Goal: Task Accomplishment & Management: Complete application form

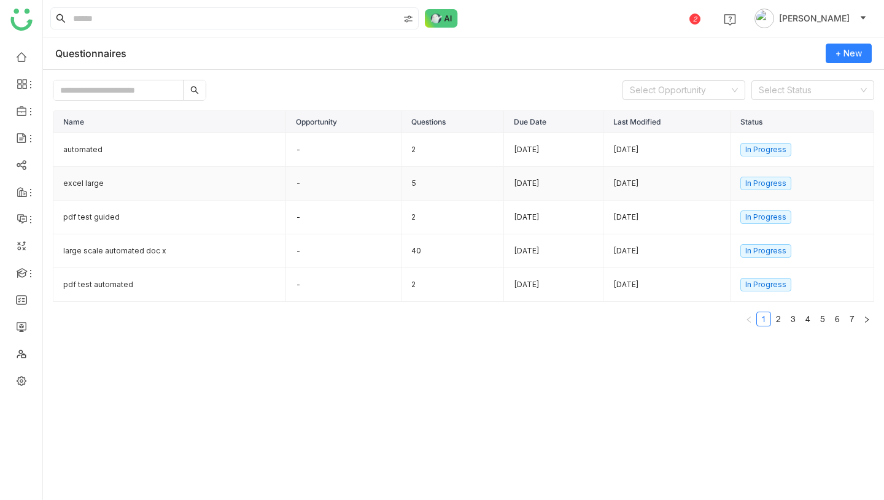
click at [130, 190] on td "excel large" at bounding box center [169, 184] width 233 height 34
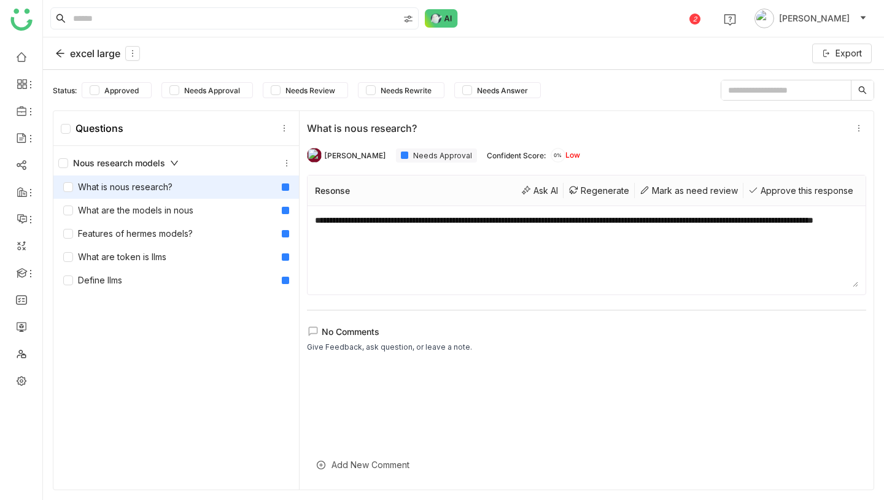
click at [88, 50] on div "excel large" at bounding box center [97, 53] width 85 height 15
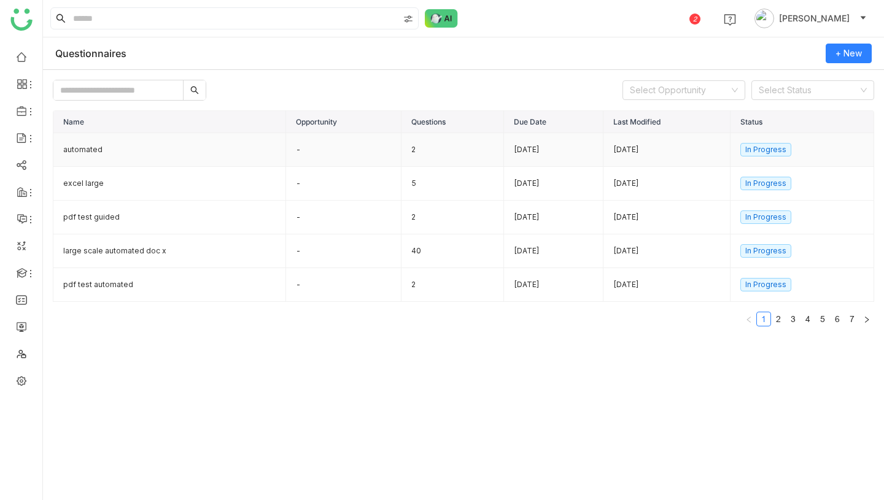
click at [347, 153] on td "-" at bounding box center [343, 150] width 115 height 34
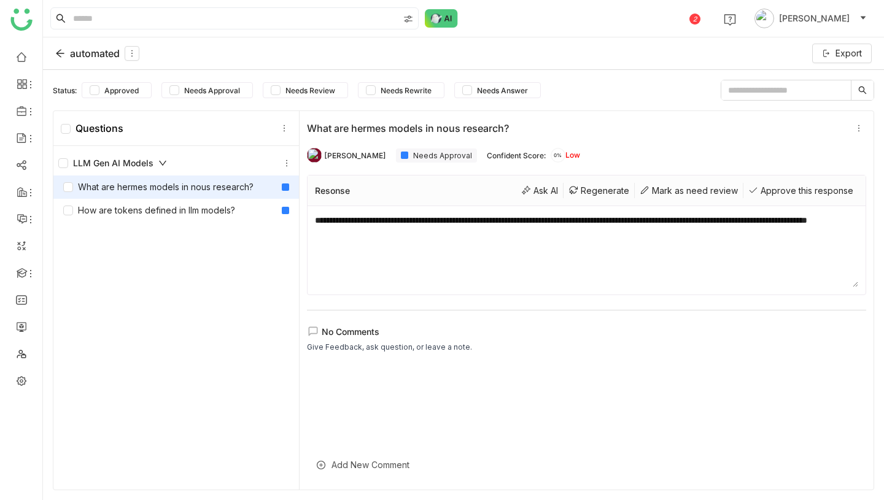
click at [99, 53] on div "automated" at bounding box center [97, 53] width 84 height 15
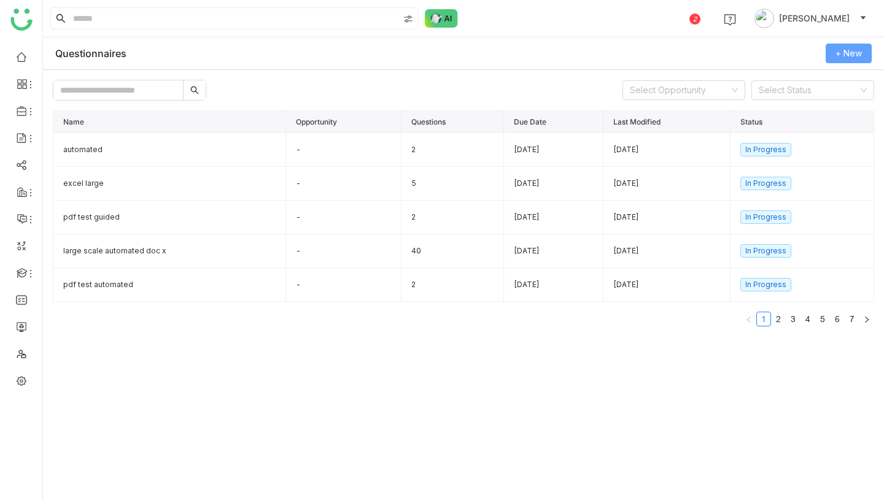
click at [854, 51] on span "+ New" at bounding box center [848, 53] width 26 height 13
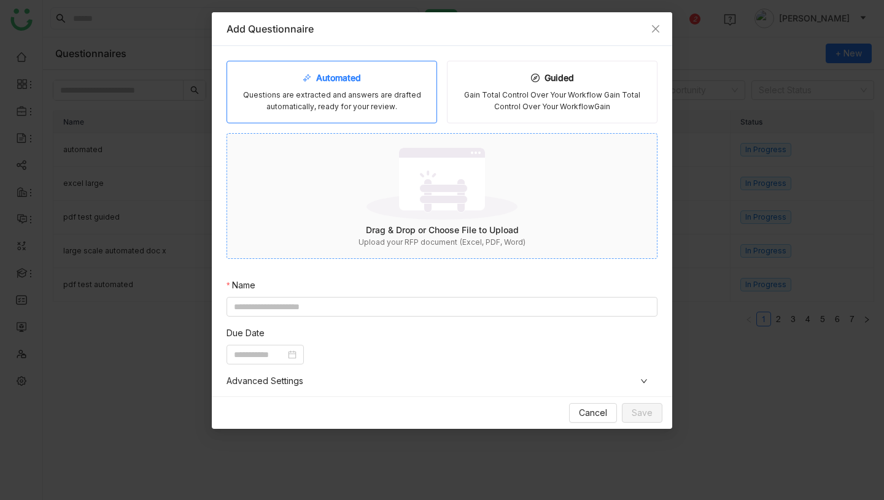
click at [418, 199] on img at bounding box center [441, 184] width 151 height 80
click at [600, 413] on span "Cancel" at bounding box center [593, 412] width 28 height 13
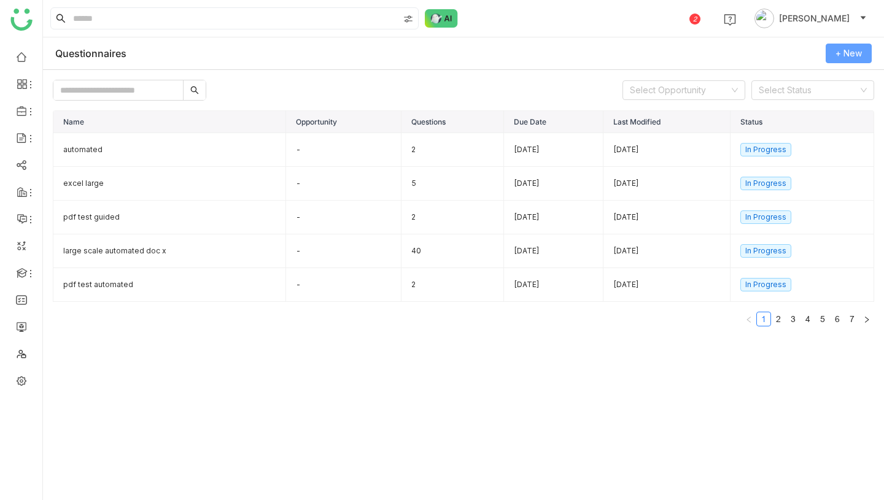
click at [853, 55] on span "+ New" at bounding box center [848, 53] width 26 height 13
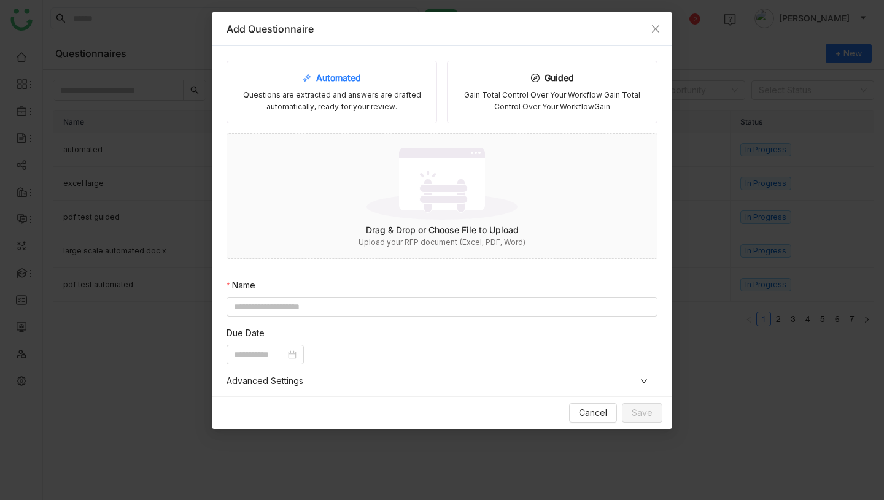
click at [395, 82] on div "Automated Questions are extracted and answers are drafted automatically, ready …" at bounding box center [331, 92] width 210 height 63
click at [442, 220] on img at bounding box center [441, 184] width 151 height 80
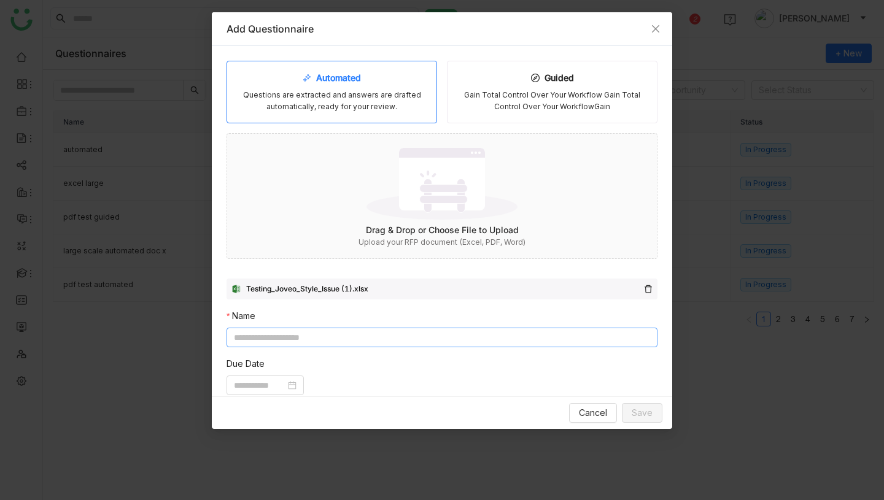
click at [415, 337] on input at bounding box center [441, 338] width 431 height 20
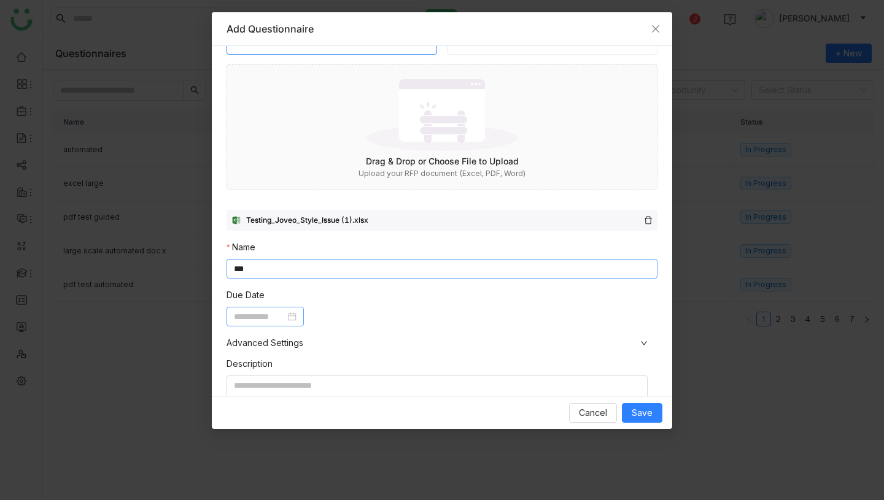
type input "***"
click at [271, 315] on input at bounding box center [260, 316] width 52 height 13
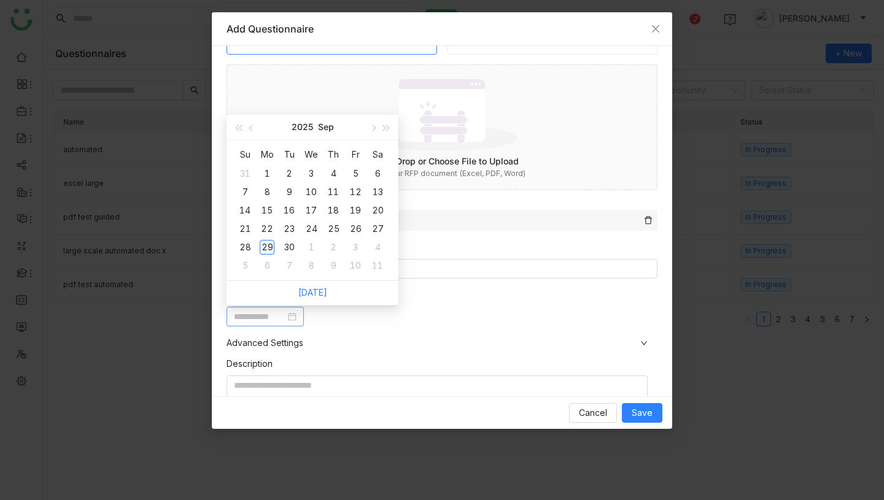
click at [270, 248] on div "29" at bounding box center [267, 247] width 15 height 15
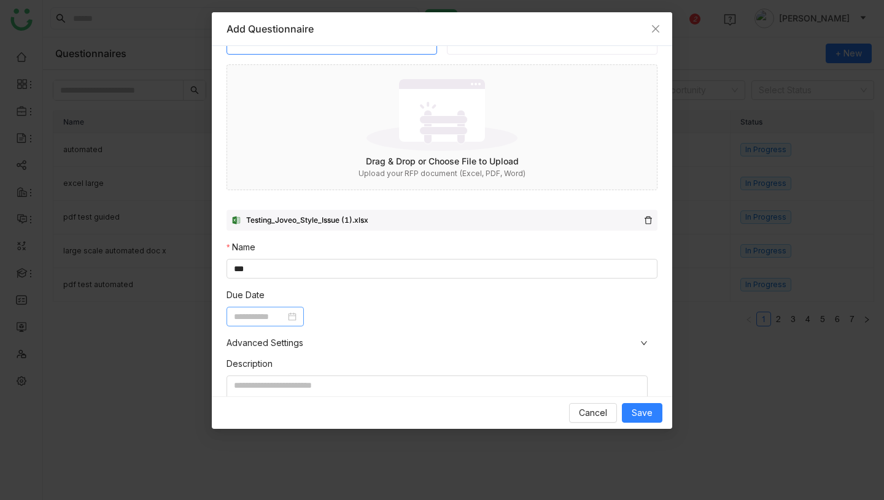
type input "**********"
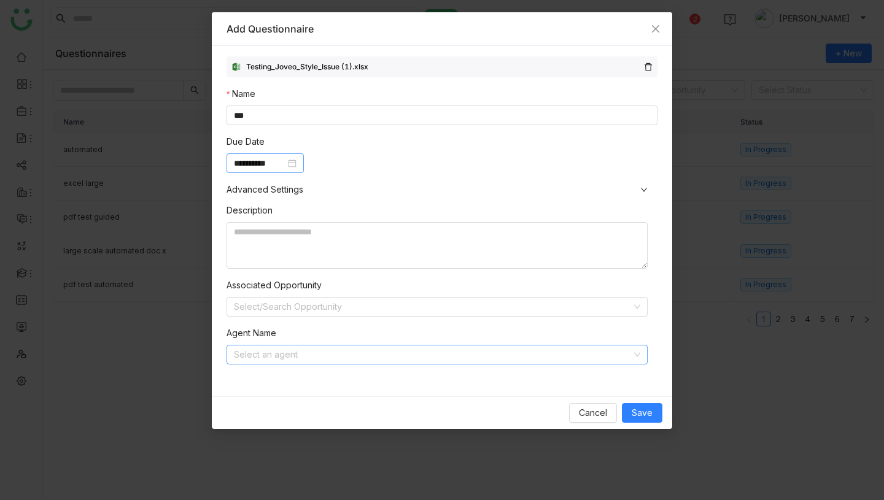
click at [311, 355] on input at bounding box center [433, 354] width 398 height 18
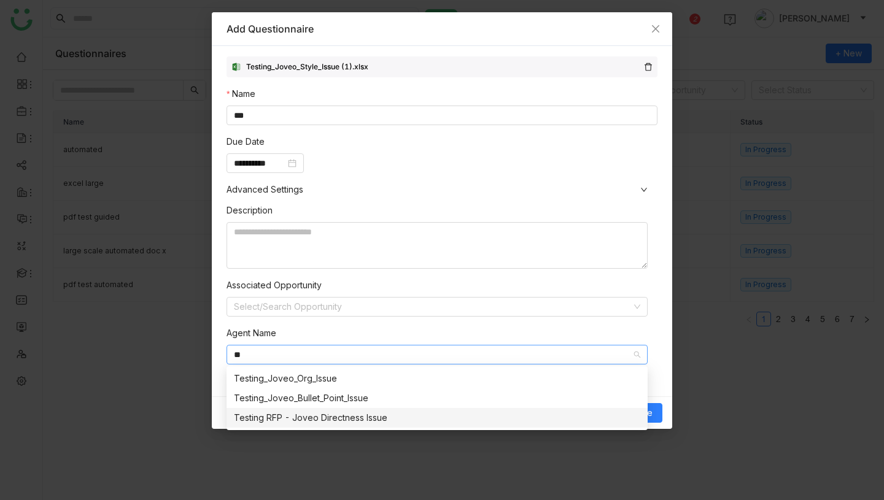
type input "**"
click at [323, 417] on div "Testing RFP - Joveo Directness Issue" at bounding box center [437, 417] width 406 height 13
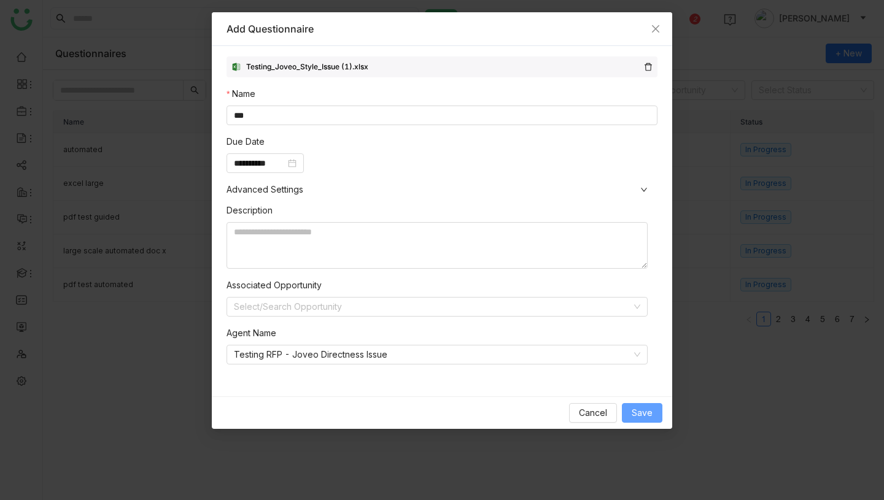
click at [644, 413] on span "Save" at bounding box center [641, 412] width 21 height 13
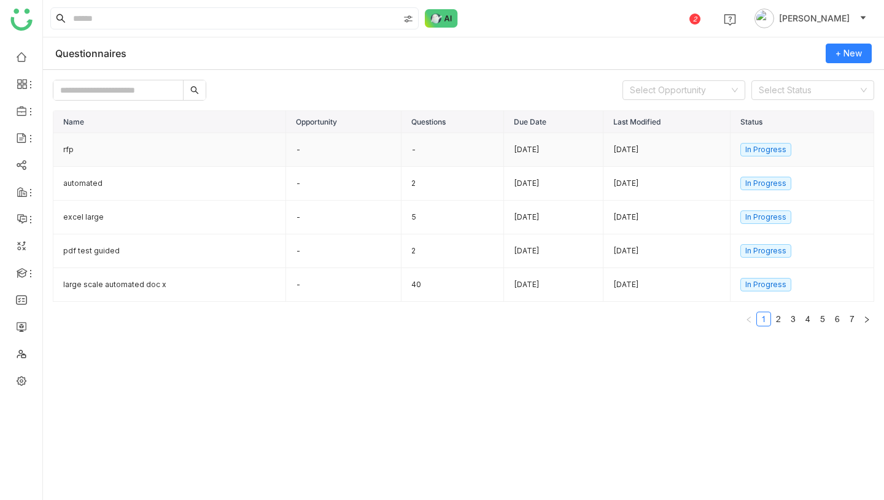
click at [246, 150] on td "rfp" at bounding box center [169, 150] width 233 height 34
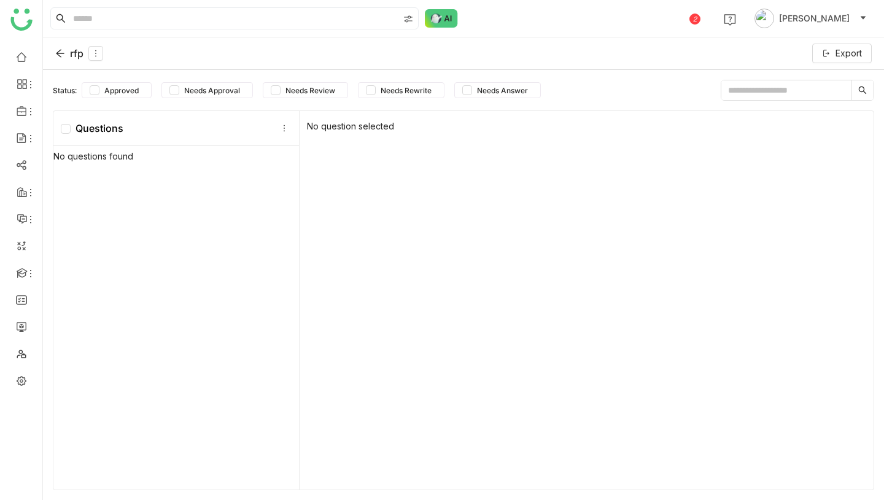
click at [77, 55] on div "rfp" at bounding box center [79, 53] width 48 height 15
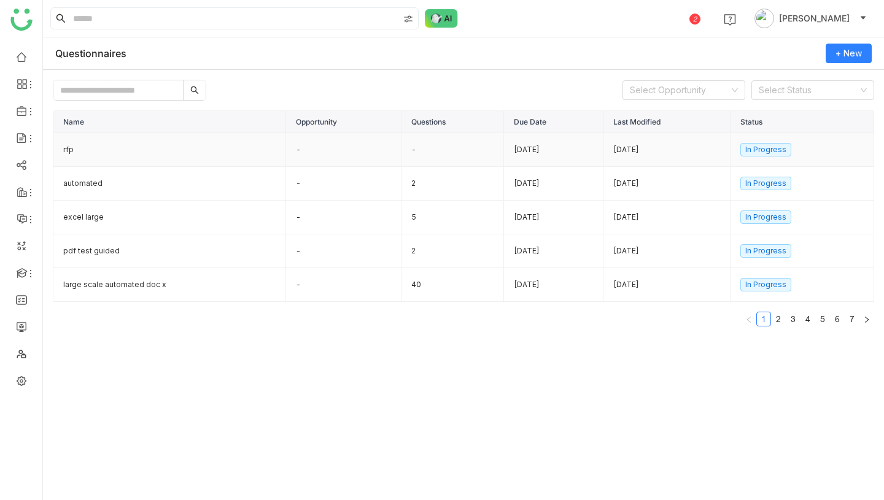
click at [241, 147] on td "rfp" at bounding box center [169, 150] width 233 height 34
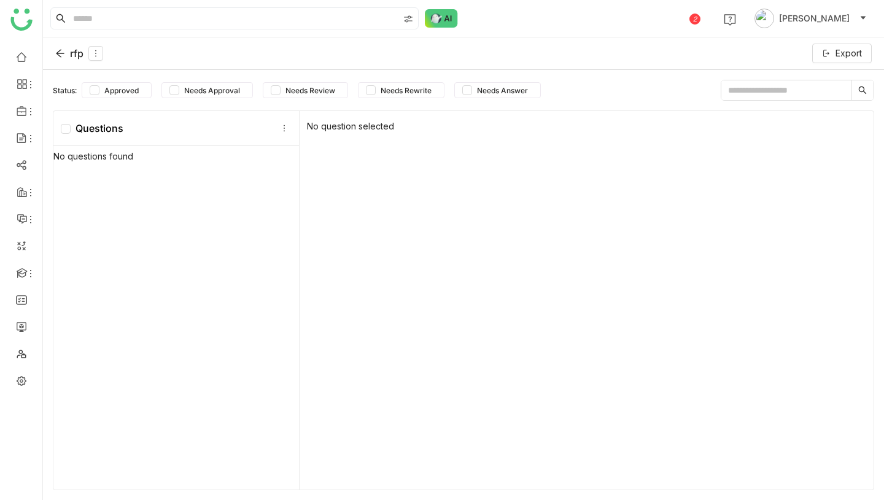
click at [69, 48] on div "rfp" at bounding box center [79, 53] width 48 height 15
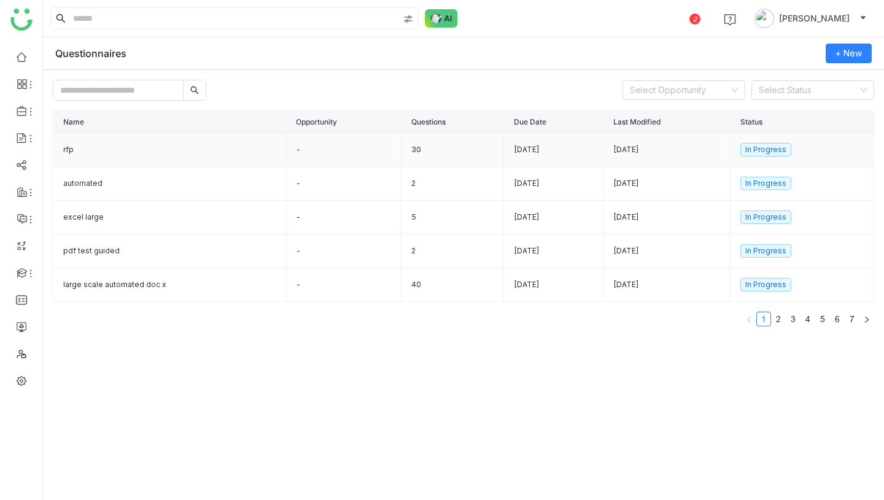
click at [160, 153] on td "rfp" at bounding box center [169, 150] width 233 height 34
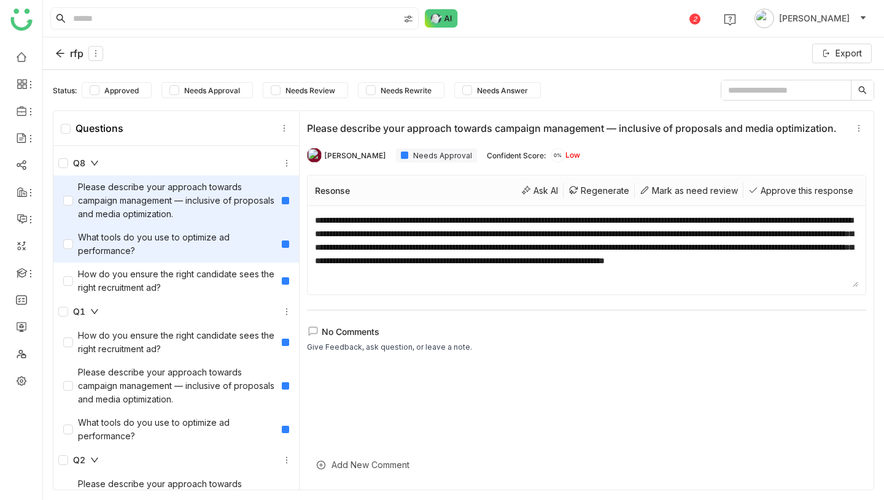
click at [153, 240] on div "What tools do you use to optimize ad performance?" at bounding box center [170, 244] width 214 height 27
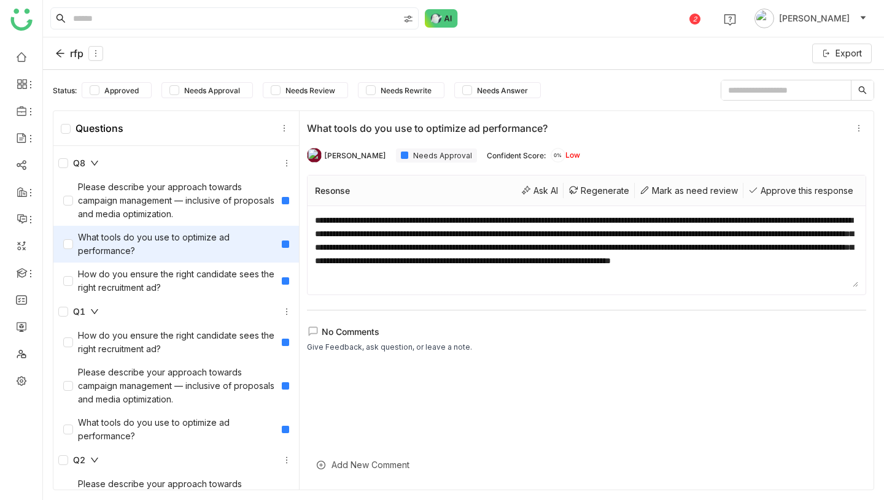
click at [61, 53] on icon at bounding box center [60, 53] width 10 height 10
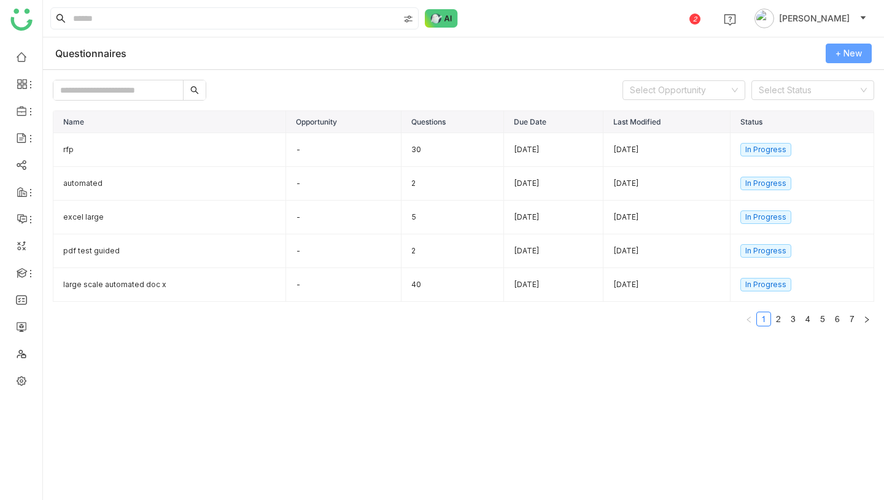
click at [847, 52] on span "+ New" at bounding box center [848, 53] width 26 height 13
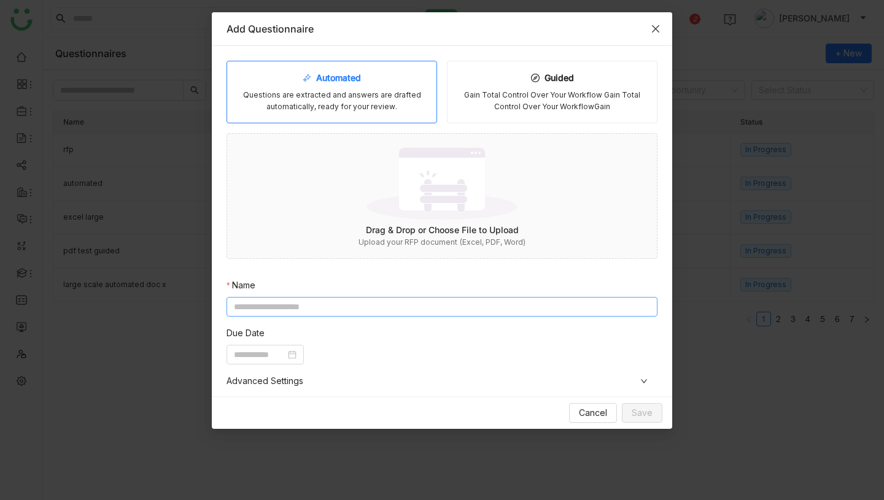
scroll to position [191, 0]
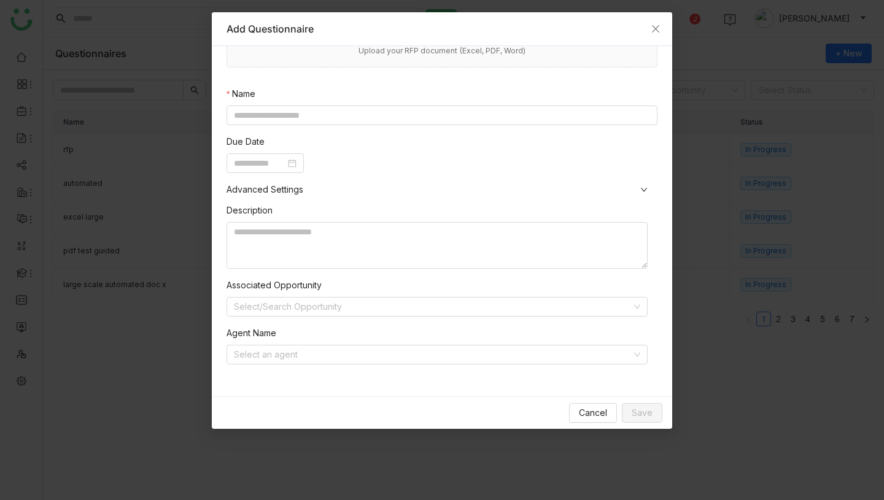
click at [384, 366] on div "Description Associated Opportunity Select/Search Opportunity Agent Name Select …" at bounding box center [441, 288] width 431 height 185
click at [385, 360] on input at bounding box center [433, 354] width 398 height 18
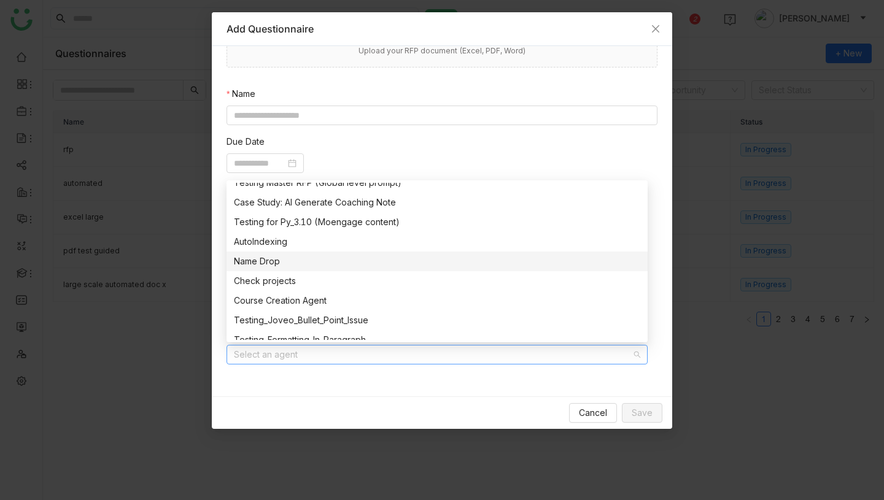
scroll to position [982, 0]
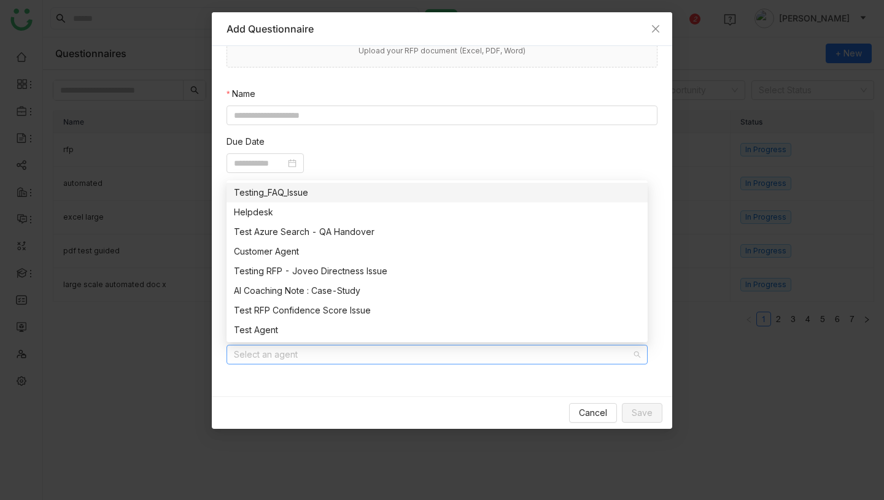
click at [627, 154] on div at bounding box center [441, 163] width 431 height 20
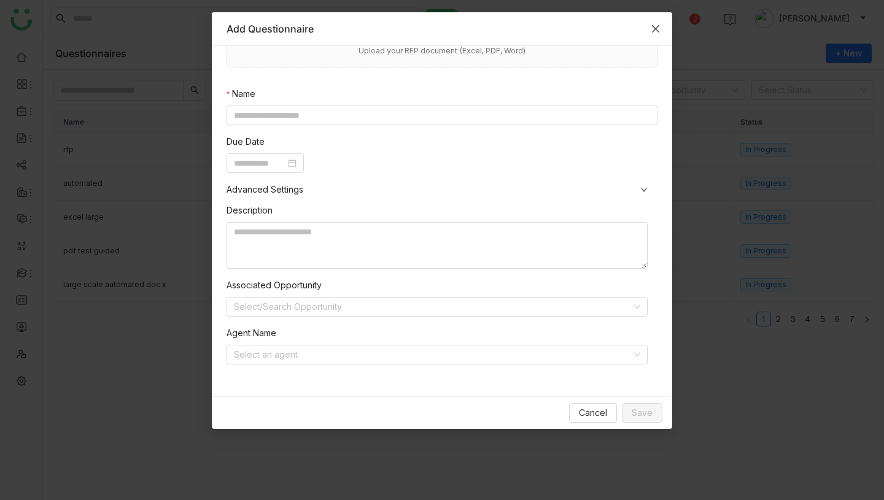
click at [657, 25] on icon "Close" at bounding box center [655, 29] width 10 height 10
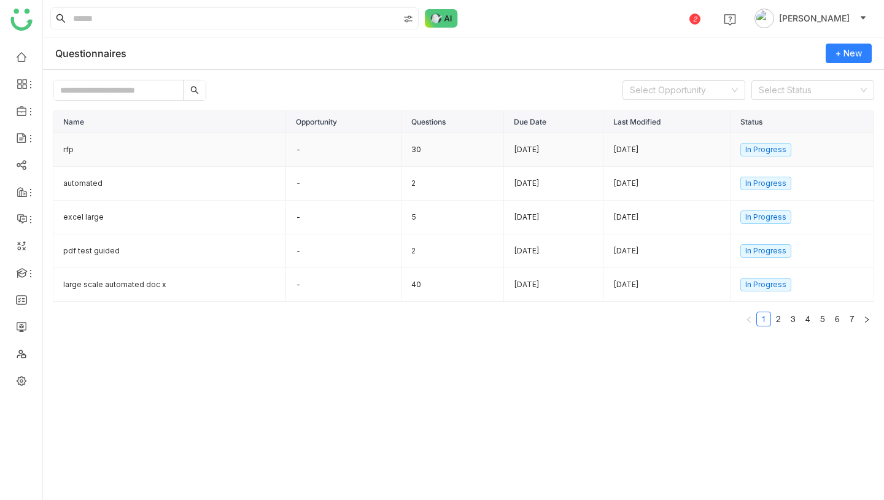
click at [149, 139] on td "rfp" at bounding box center [169, 150] width 233 height 34
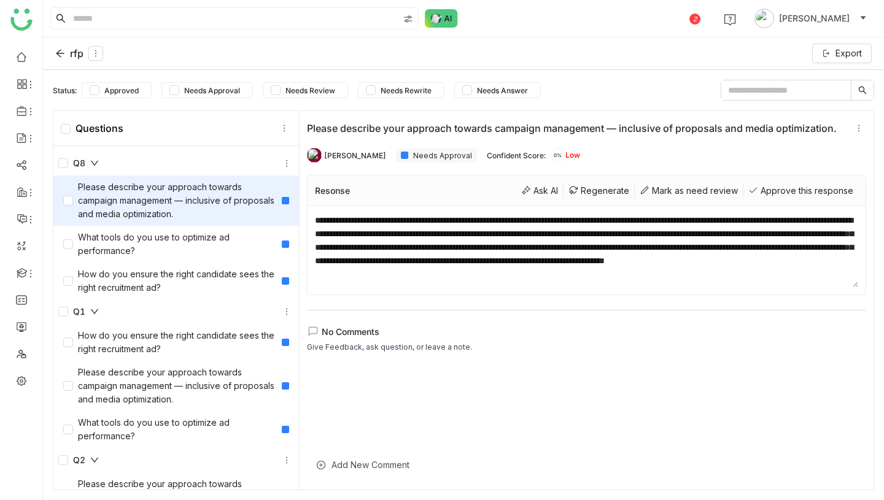
click at [60, 54] on icon at bounding box center [60, 53] width 10 height 10
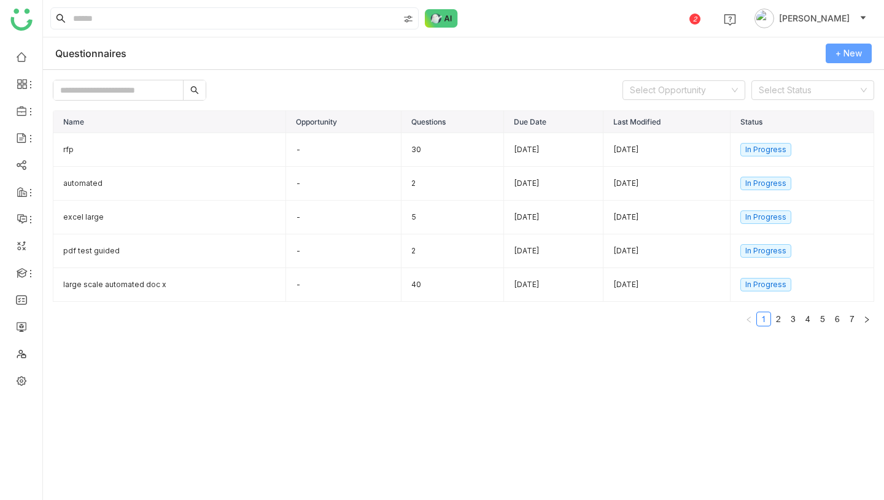
click at [838, 55] on span "+ New" at bounding box center [848, 53] width 26 height 13
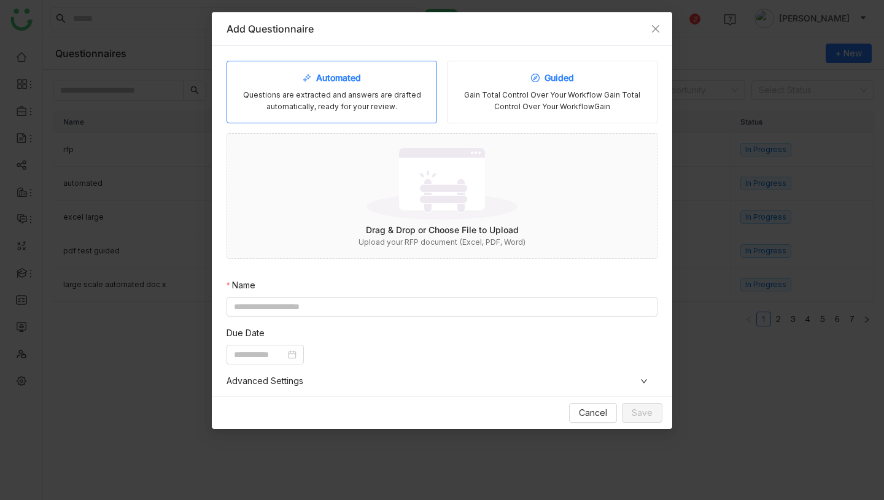
click at [545, 105] on div "Gain Total Control Over Your Workflow Gain Total Control Over Your WorkflowGain" at bounding box center [552, 101] width 190 height 23
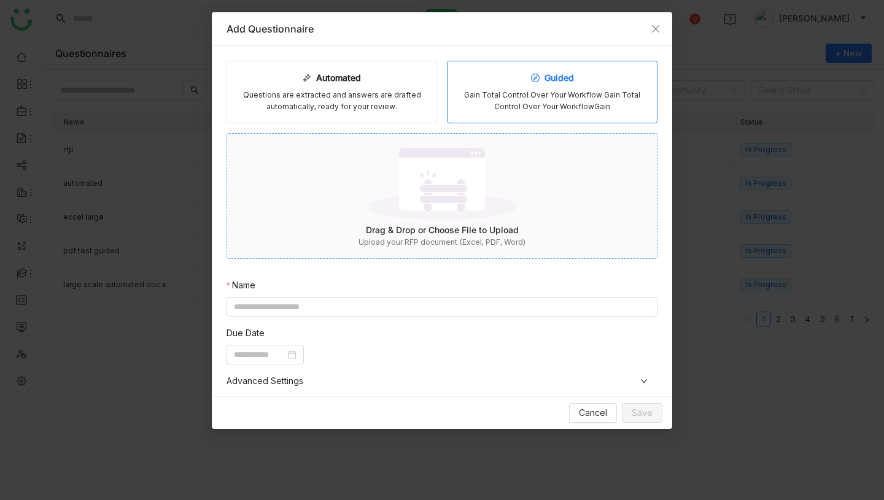
click at [428, 231] on div "Drag & Drop or Choose File to Upload" at bounding box center [442, 229] width 430 height 13
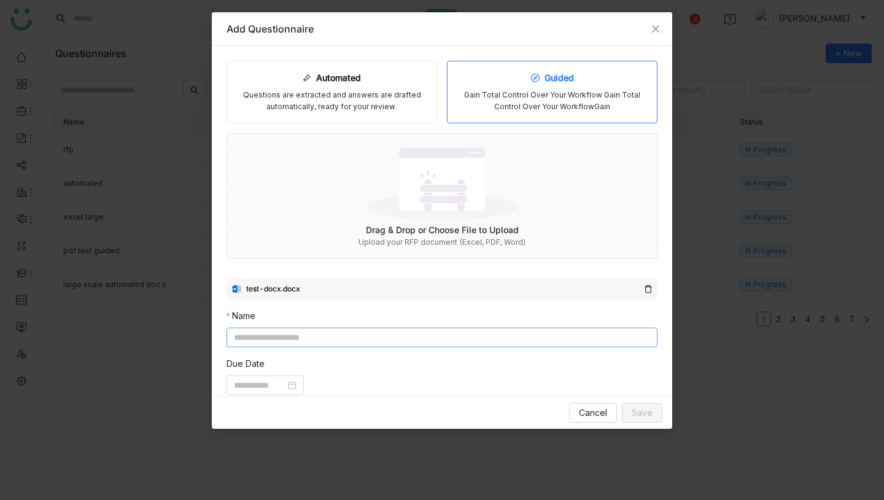
click at [289, 339] on input at bounding box center [441, 338] width 431 height 20
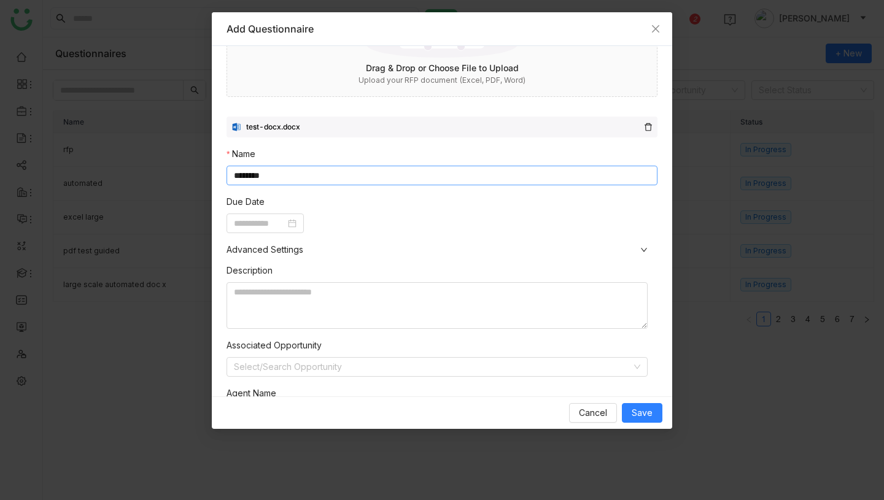
scroll to position [214, 0]
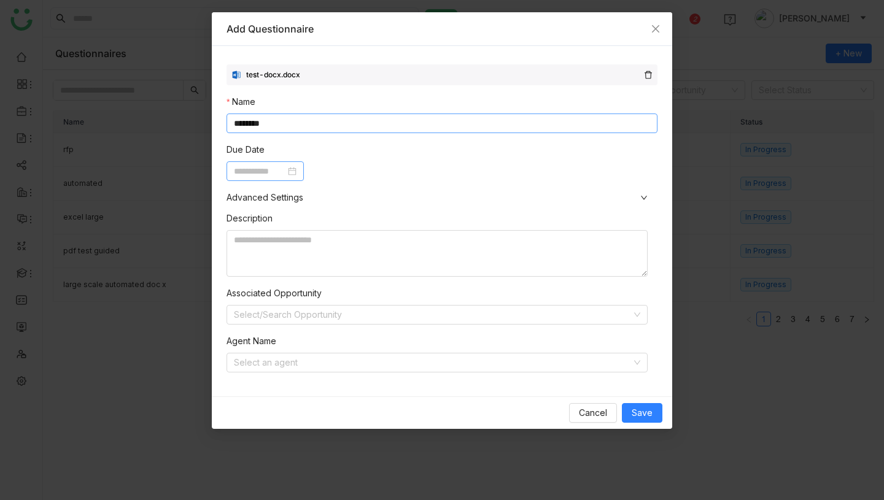
type input "********"
click at [255, 171] on input at bounding box center [260, 170] width 52 height 13
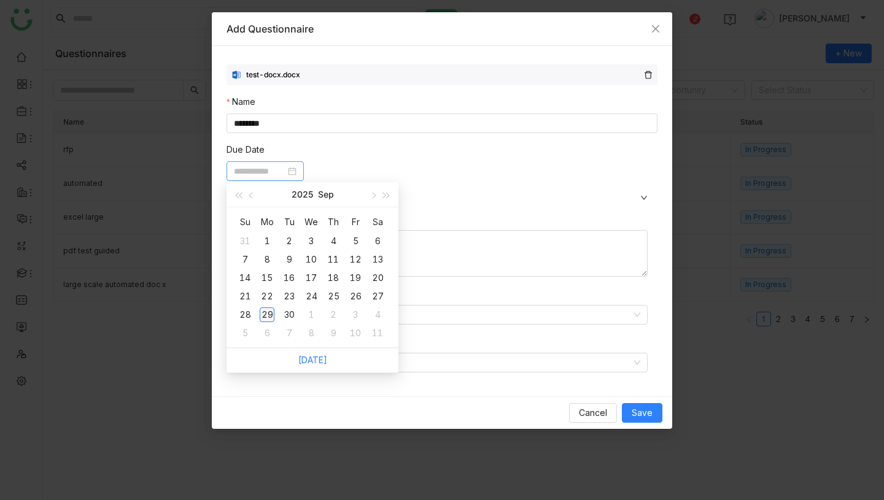
click at [270, 311] on div "29" at bounding box center [267, 314] width 15 height 15
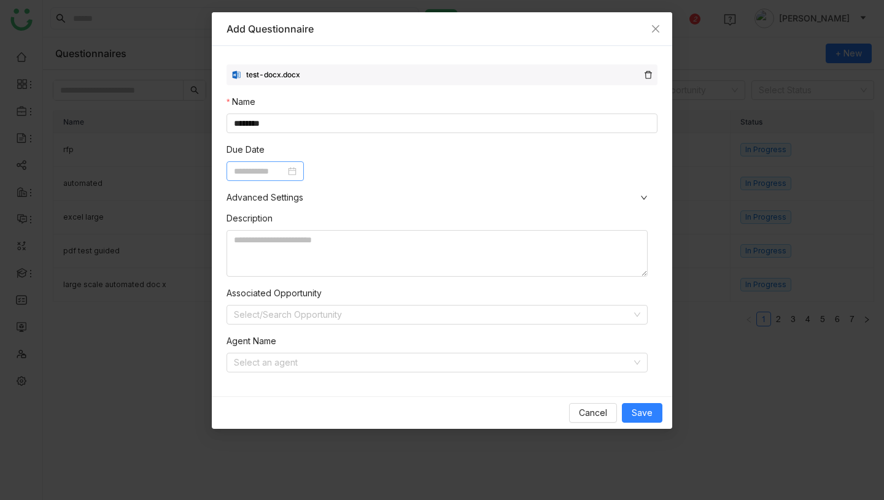
type input "**********"
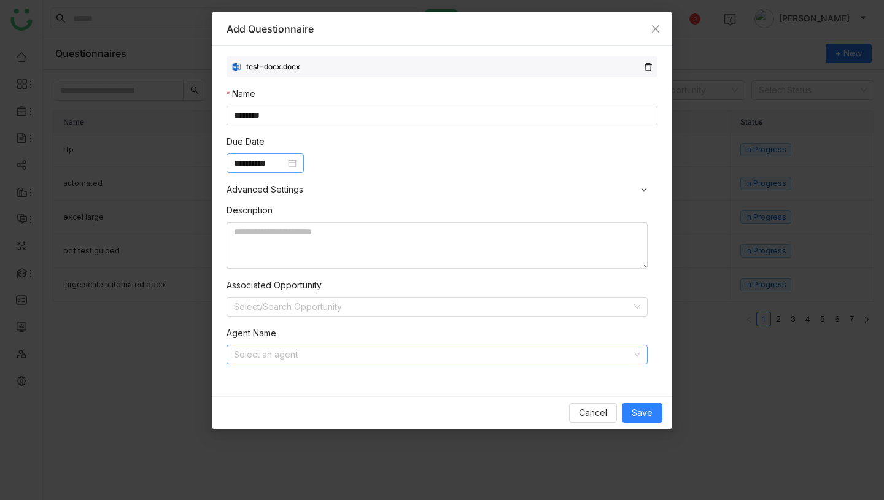
click at [421, 353] on input at bounding box center [433, 354] width 398 height 18
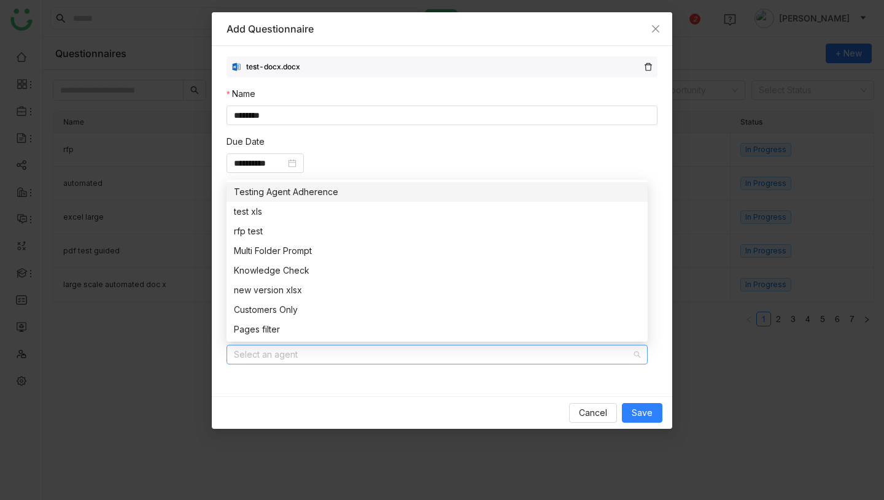
click at [448, 148] on nz-form-item "**********" at bounding box center [441, 154] width 431 height 38
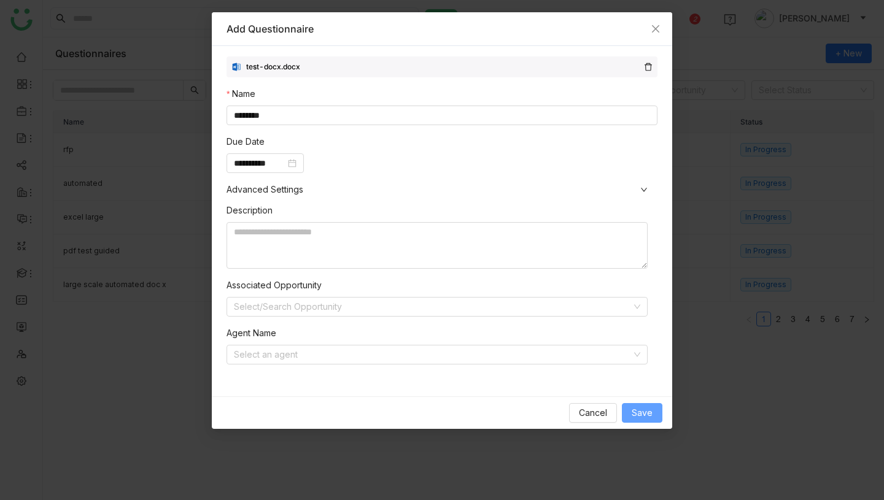
click at [642, 407] on span "Save" at bounding box center [641, 412] width 21 height 13
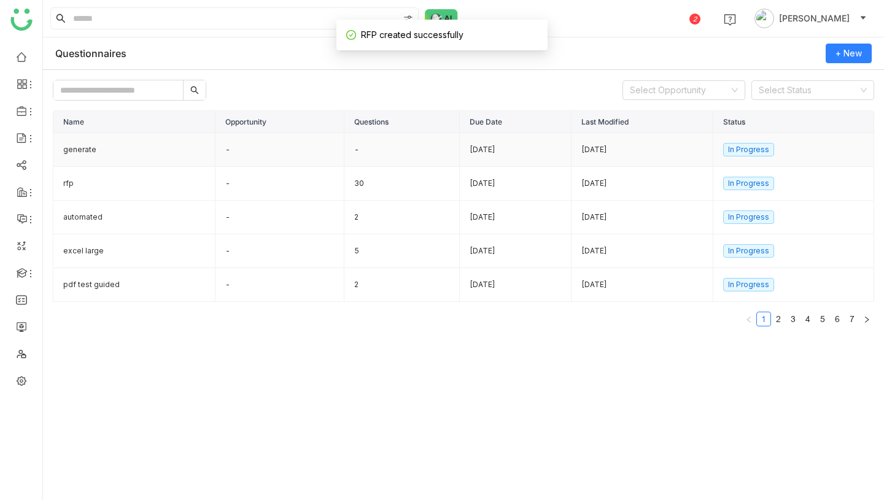
click at [112, 149] on td "generate" at bounding box center [134, 150] width 162 height 34
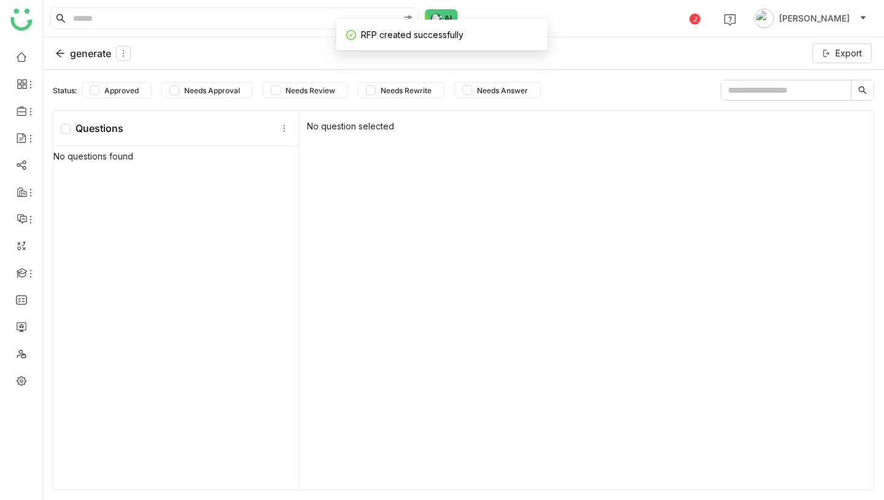
click at [61, 54] on icon at bounding box center [60, 53] width 10 height 10
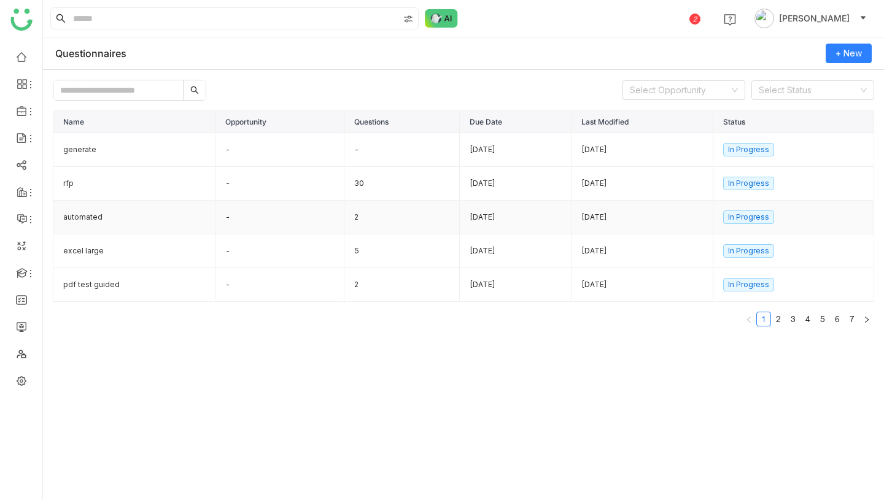
click at [121, 229] on td "automated" at bounding box center [134, 218] width 162 height 34
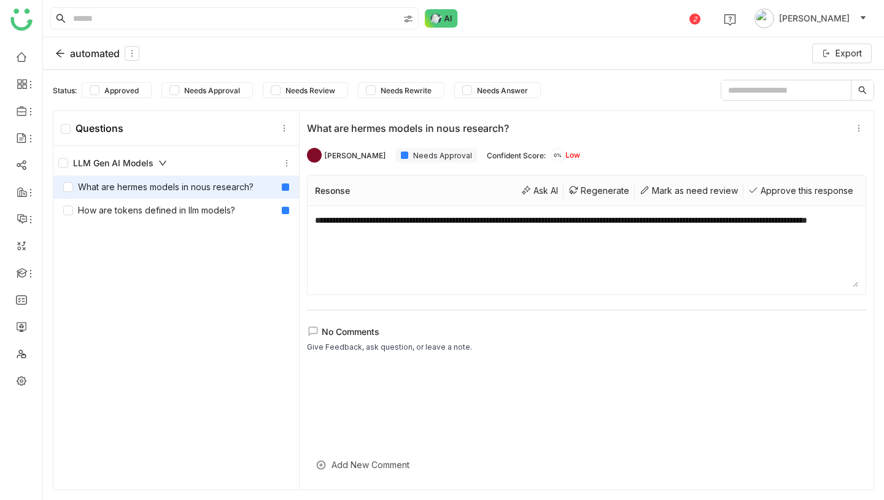
click at [89, 61] on div "automated Export" at bounding box center [463, 53] width 841 height 33
click at [90, 53] on div "automated" at bounding box center [97, 53] width 84 height 15
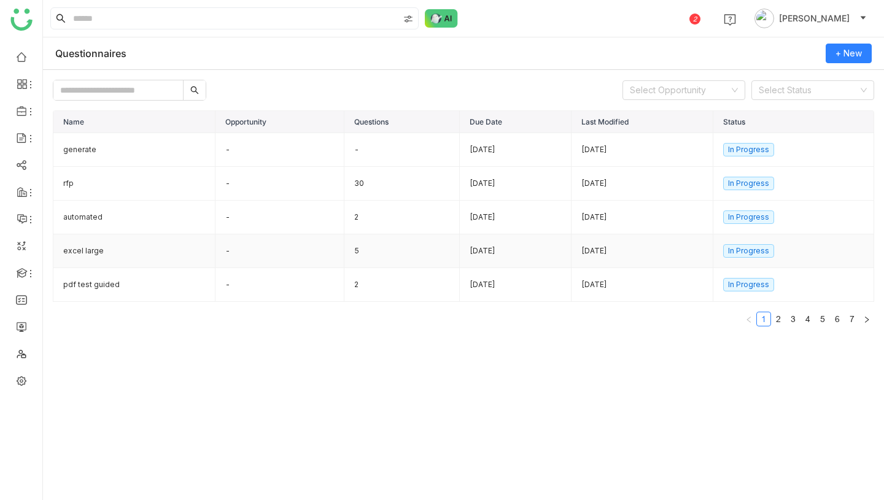
click at [118, 246] on td "excel large" at bounding box center [134, 251] width 162 height 34
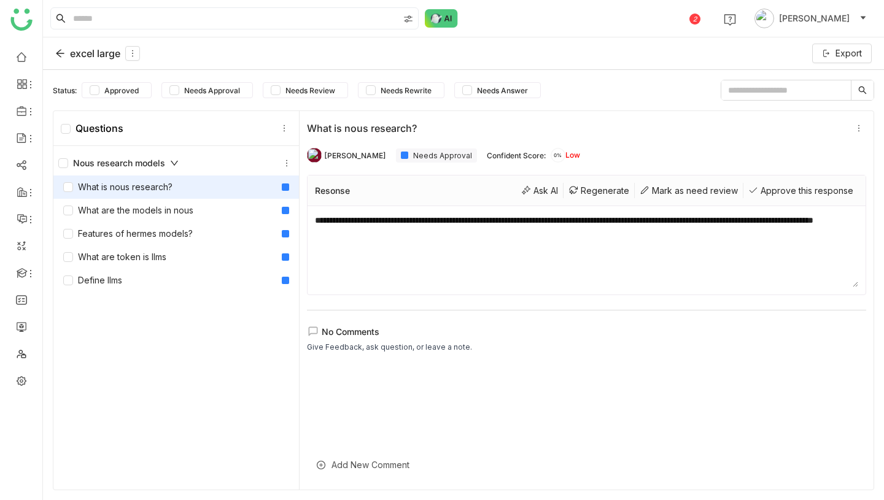
click at [96, 58] on div "excel large" at bounding box center [97, 53] width 85 height 15
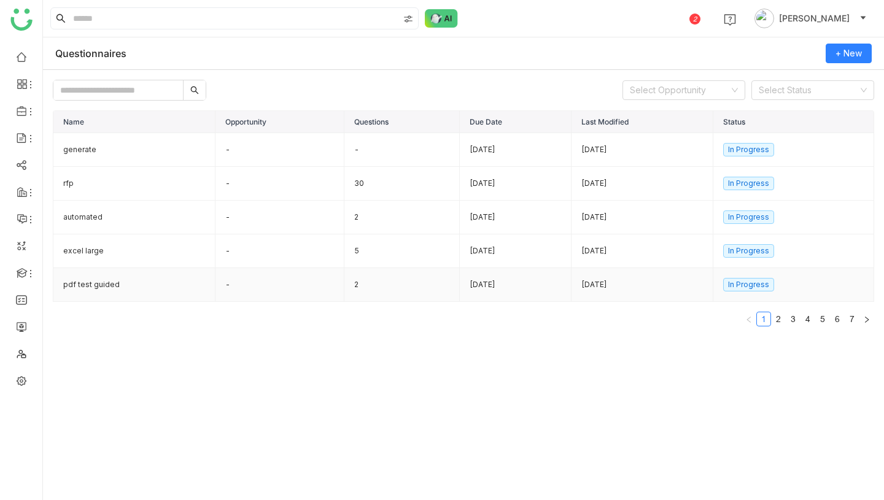
click at [181, 285] on td "pdf test guided" at bounding box center [134, 285] width 162 height 34
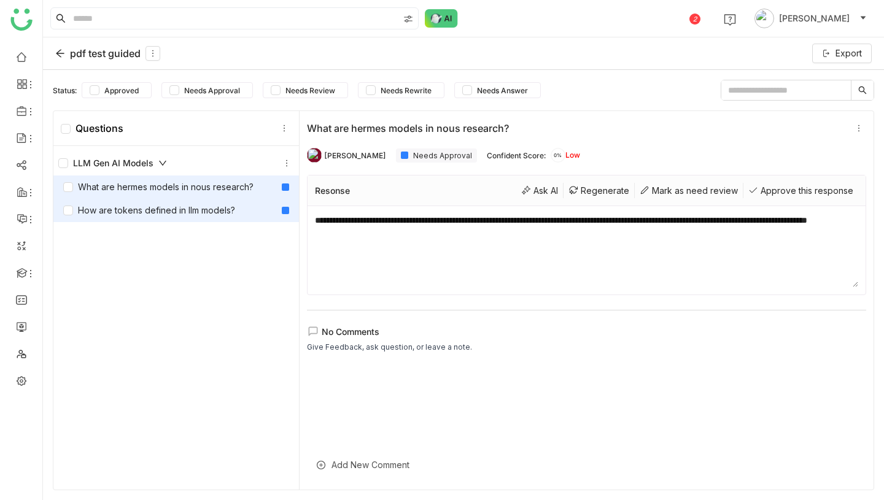
click at [229, 206] on div "How are tokens defined in llm models?" at bounding box center [149, 210] width 172 height 13
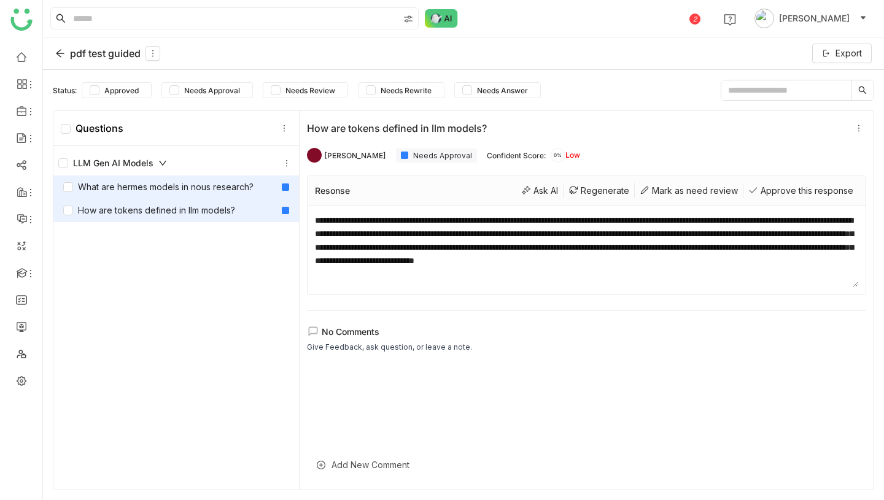
click at [229, 188] on div "What are hermes models in nous research?" at bounding box center [158, 186] width 190 height 13
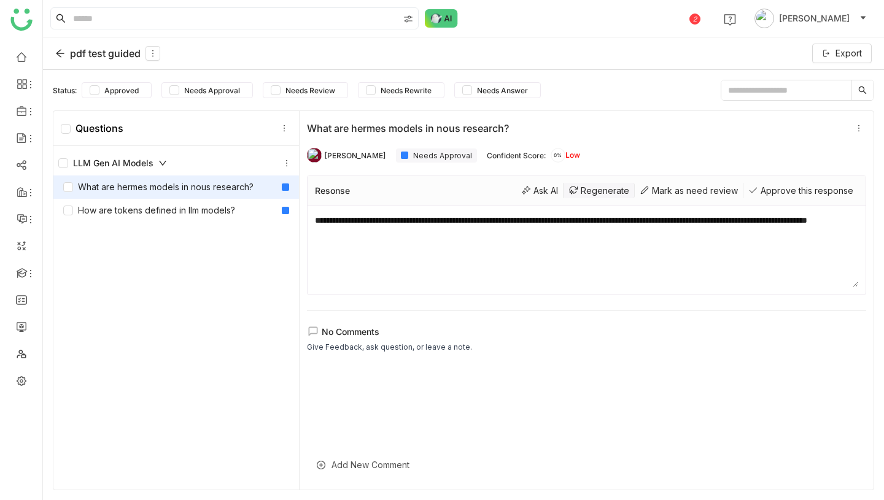
click at [593, 189] on div "Regenerate" at bounding box center [598, 190] width 71 height 15
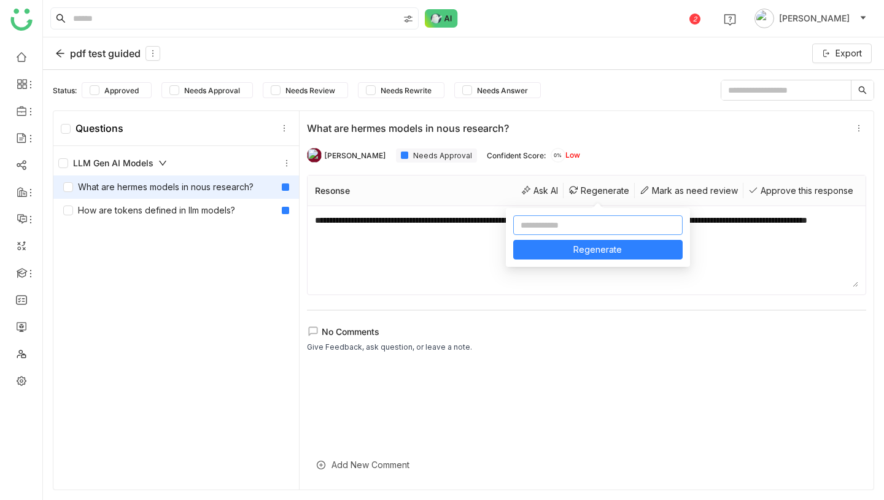
click at [601, 228] on input at bounding box center [597, 225] width 169 height 20
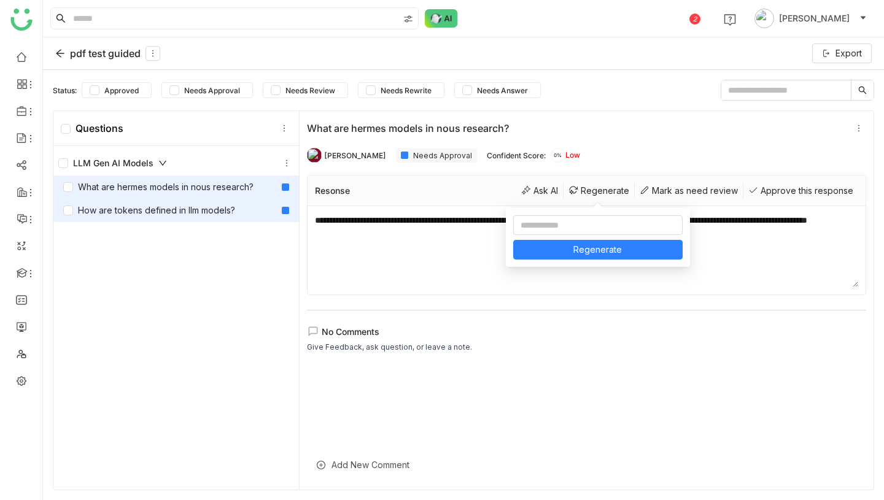
click at [208, 215] on div "How are tokens defined in llm models?" at bounding box center [149, 210] width 172 height 13
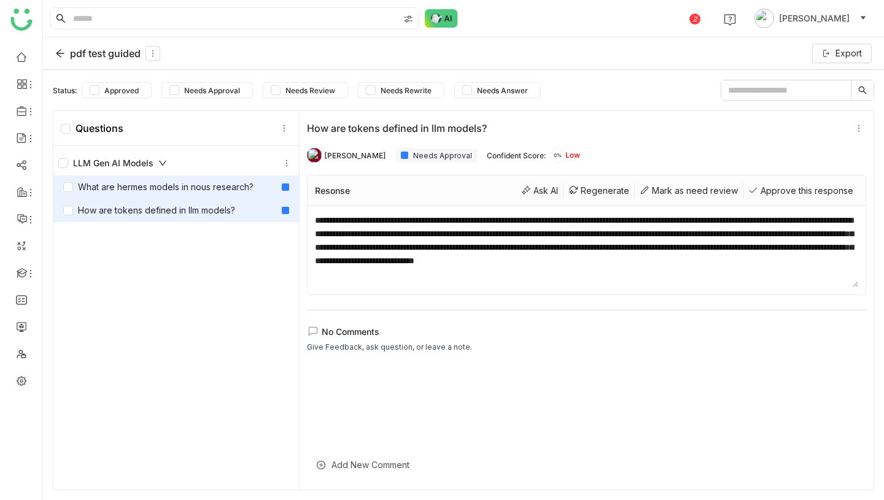
click at [208, 190] on div "What are hermes models in nous research?" at bounding box center [158, 186] width 190 height 13
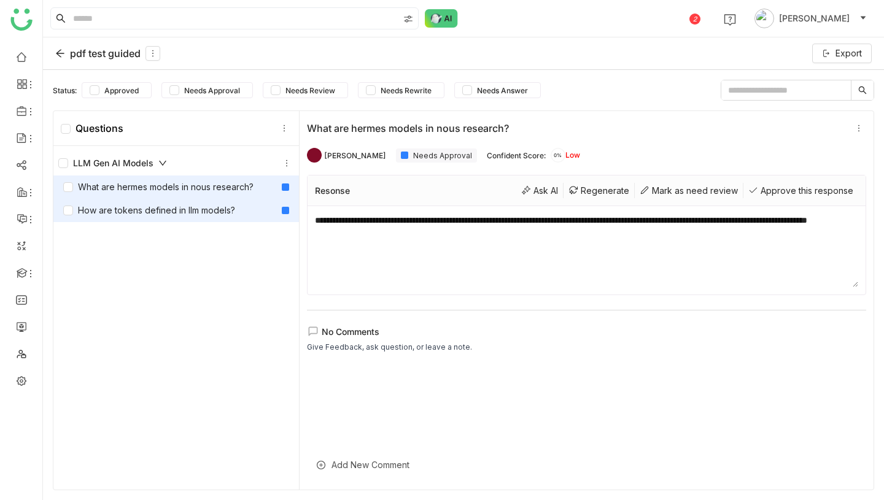
click at [210, 207] on div "How are tokens defined in llm models?" at bounding box center [149, 210] width 172 height 13
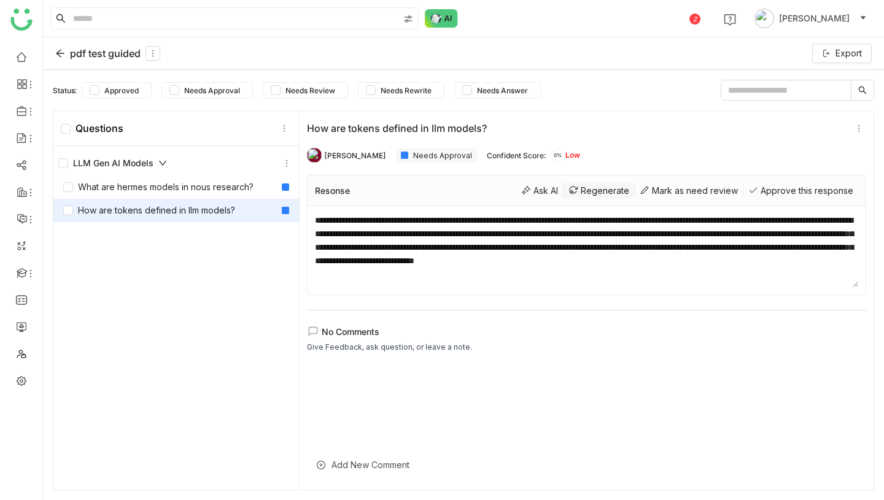
click at [598, 188] on div "Regenerate" at bounding box center [598, 190] width 71 height 15
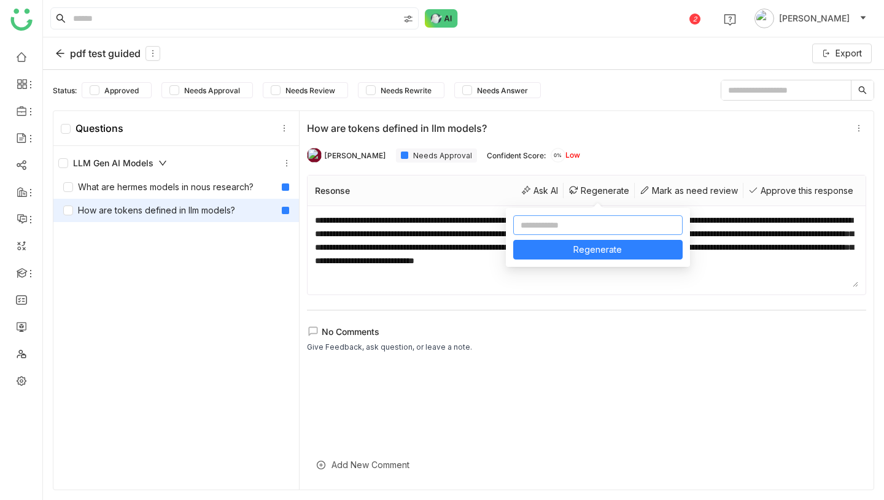
click at [592, 228] on input at bounding box center [597, 225] width 169 height 20
click at [620, 226] on input "**********" at bounding box center [597, 225] width 169 height 20
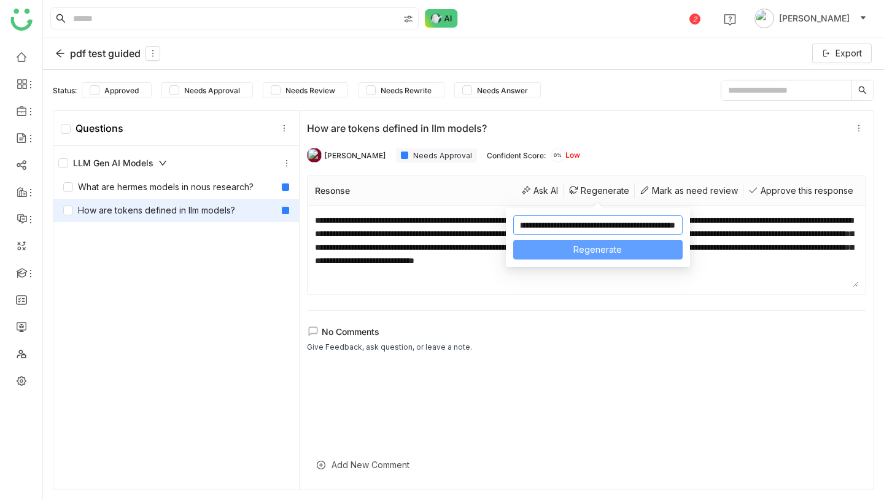
type input "**********"
click at [616, 254] on span "Regenerate" at bounding box center [597, 249] width 48 height 13
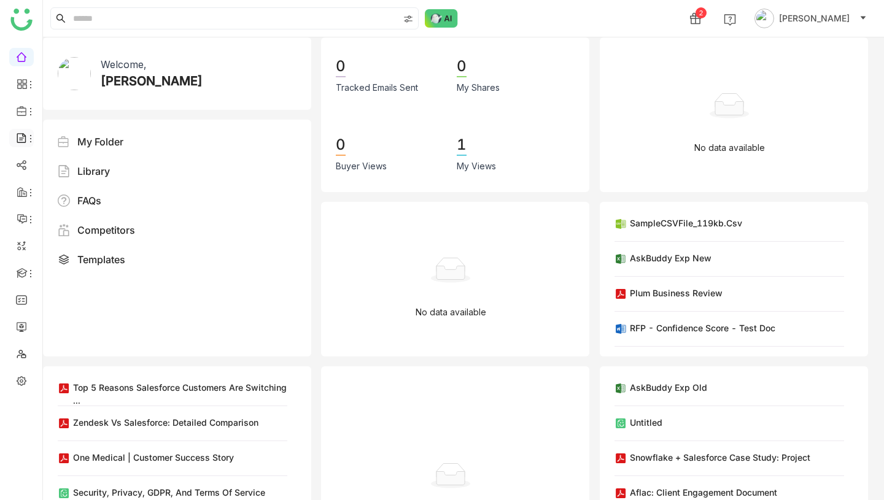
click at [28, 136] on icon at bounding box center [31, 139] width 10 height 10
click at [26, 190] on icon at bounding box center [31, 193] width 10 height 10
click at [29, 192] on icon at bounding box center [31, 193] width 10 height 10
click at [77, 260] on link "RFP" at bounding box center [85, 262] width 80 height 9
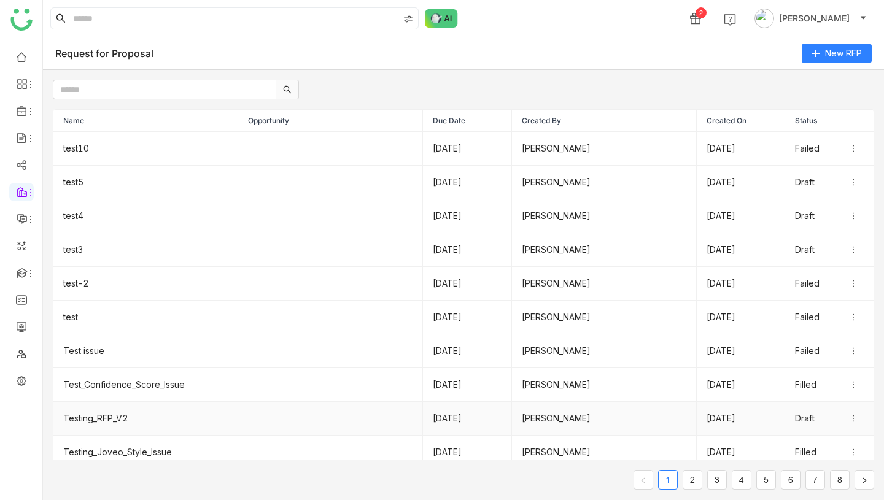
scroll to position [9, 0]
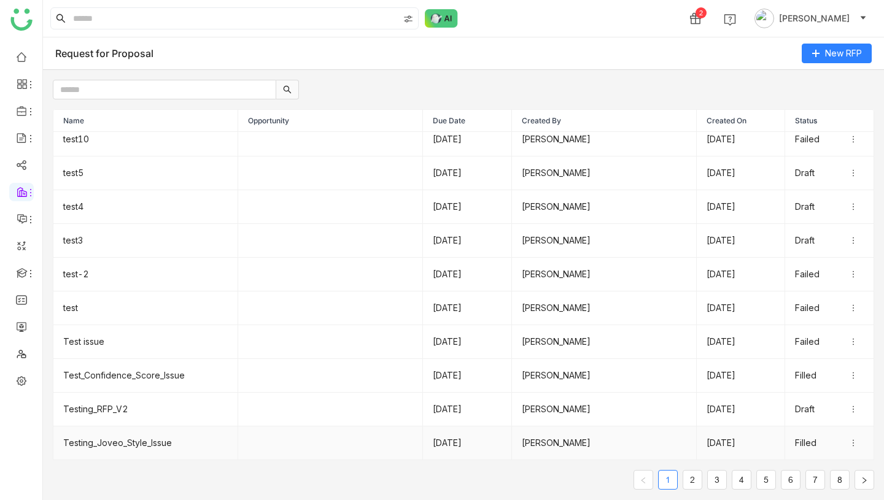
click at [105, 438] on td "Testing_Joveo_Style_Issue" at bounding box center [145, 443] width 185 height 34
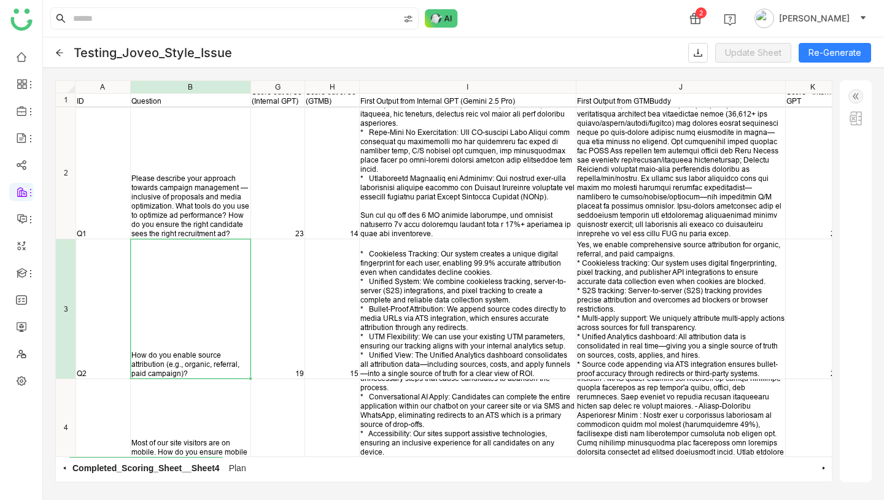
click at [858, 94] on img at bounding box center [855, 96] width 15 height 15
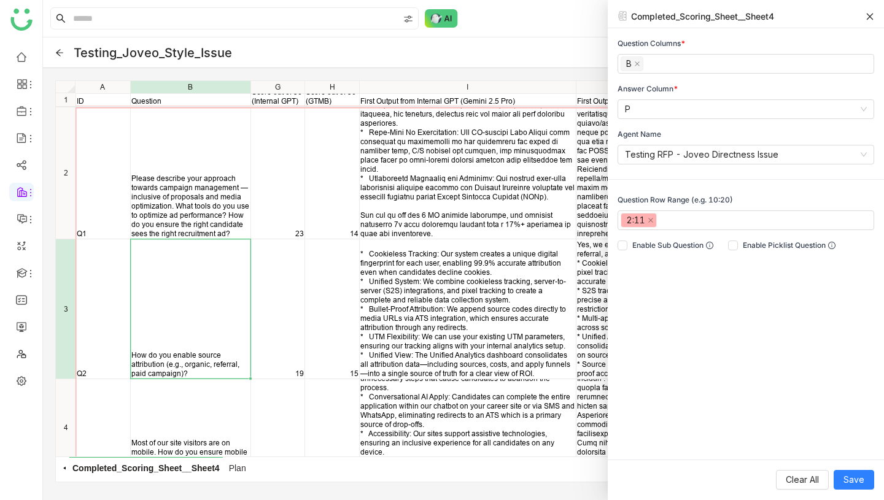
click at [868, 15] on icon at bounding box center [869, 16] width 7 height 7
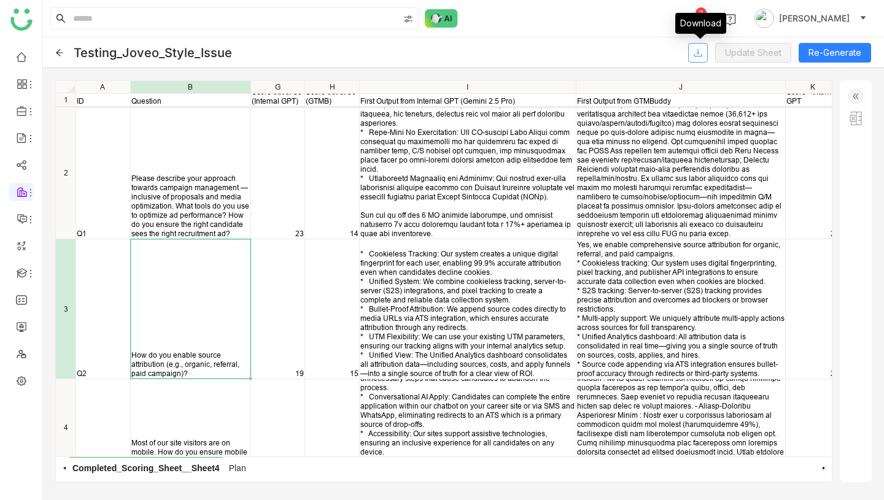
click at [703, 51] on icon at bounding box center [698, 53] width 10 height 10
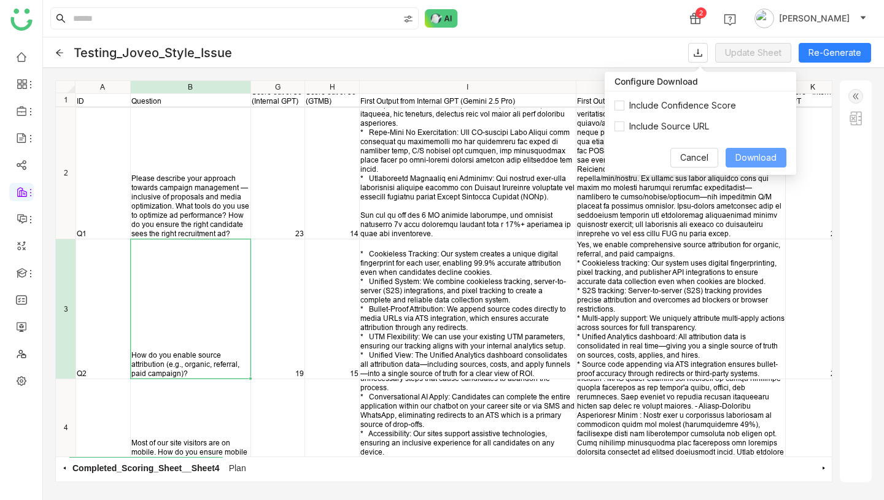
click at [747, 153] on span "Download" at bounding box center [755, 157] width 41 height 13
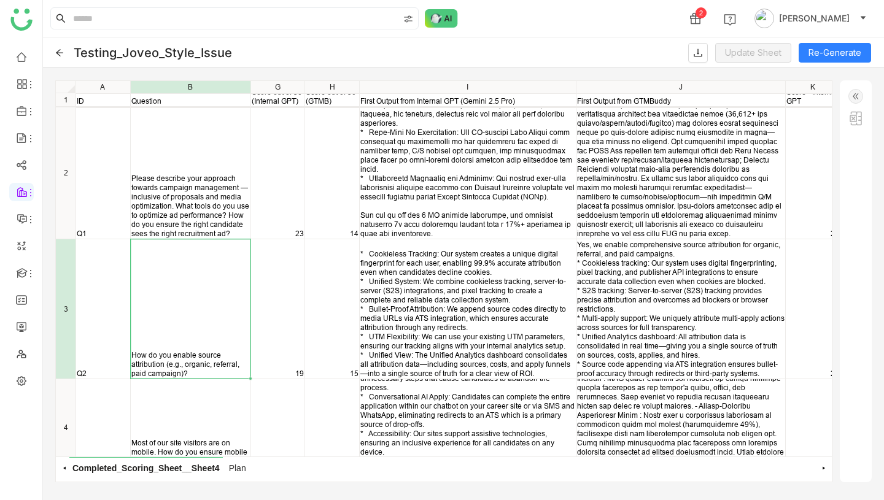
click at [854, 94] on img at bounding box center [855, 96] width 15 height 15
